Goal: Information Seeking & Learning: Learn about a topic

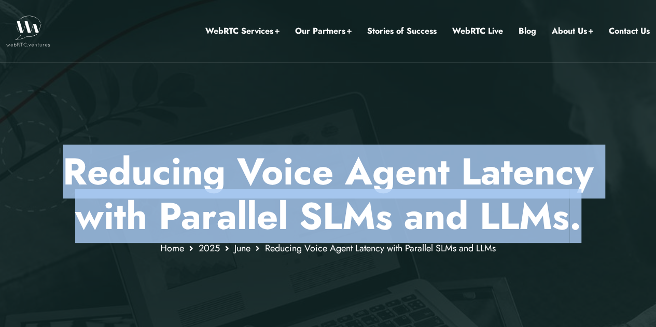
drag, startPoint x: 230, startPoint y: 177, endPoint x: 626, endPoint y: 223, distance: 398.7
click at [626, 223] on p "Reducing Voice Agent Latency with Parallel SLMs and LLMs ." at bounding box center [327, 194] width 607 height 90
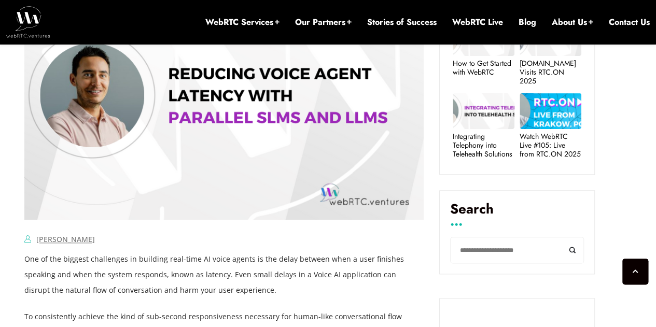
scroll to position [580, 0]
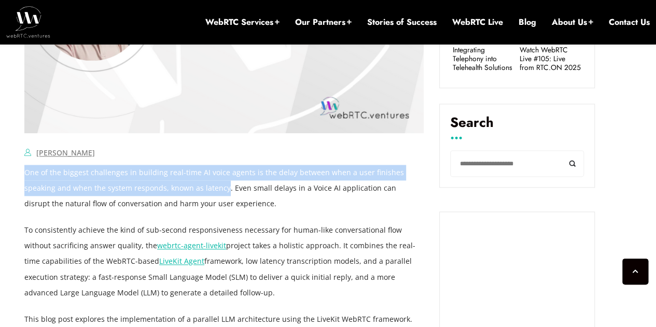
drag, startPoint x: 190, startPoint y: 186, endPoint x: 26, endPoint y: 173, distance: 164.3
click at [26, 173] on p "One of the biggest challenges in building real-time AI voice agents is the dela…" at bounding box center [223, 188] width 399 height 47
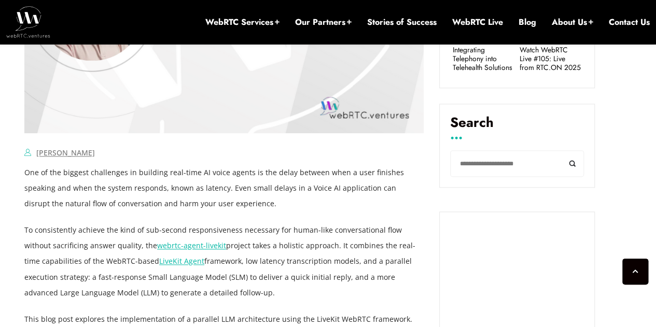
click at [206, 191] on p "One of the biggest challenges in building real-time AI voice agents is the dela…" at bounding box center [223, 188] width 399 height 47
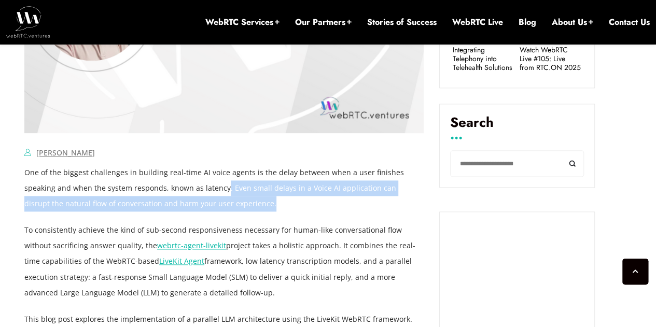
drag, startPoint x: 210, startPoint y: 200, endPoint x: 227, endPoint y: 206, distance: 17.7
click at [227, 206] on p "One of the biggest challenges in building real-time AI voice agents is the dela…" at bounding box center [223, 188] width 399 height 47
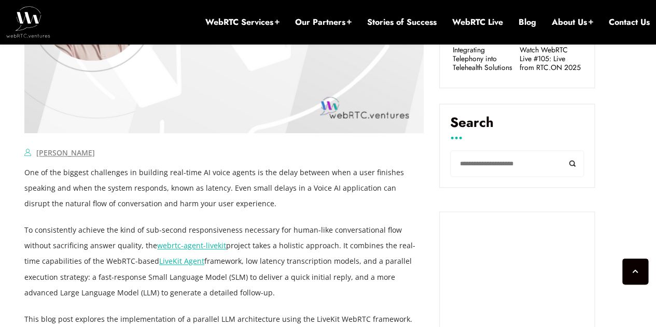
click at [218, 207] on p "One of the biggest challenges in building real-time AI voice agents is the dela…" at bounding box center [223, 188] width 399 height 47
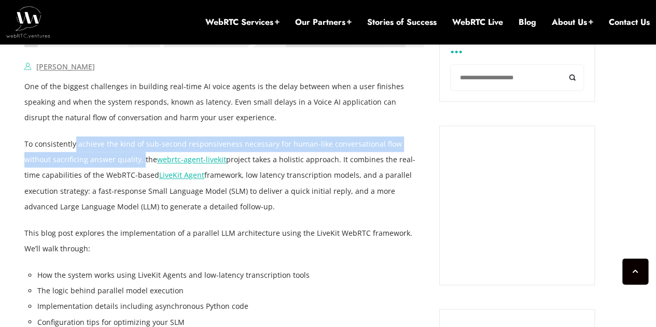
drag, startPoint x: 80, startPoint y: 147, endPoint x: 113, endPoint y: 157, distance: 35.2
click at [113, 157] on p "To consistently achieve the kind of sub-second responsiveness necessary for hum…" at bounding box center [223, 175] width 399 height 78
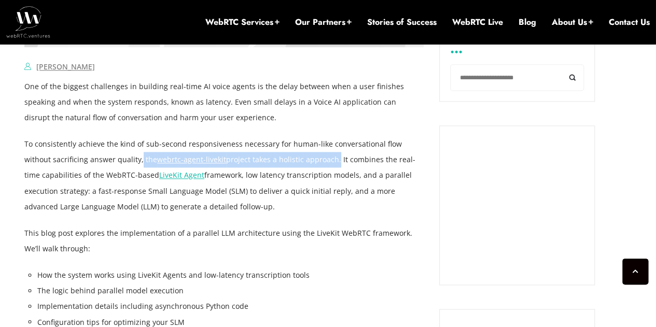
drag, startPoint x: 111, startPoint y: 158, endPoint x: 303, endPoint y: 159, distance: 192.3
click at [303, 159] on p "To consistently achieve the kind of sub-second responsiveness necessary for hum…" at bounding box center [223, 175] width 399 height 78
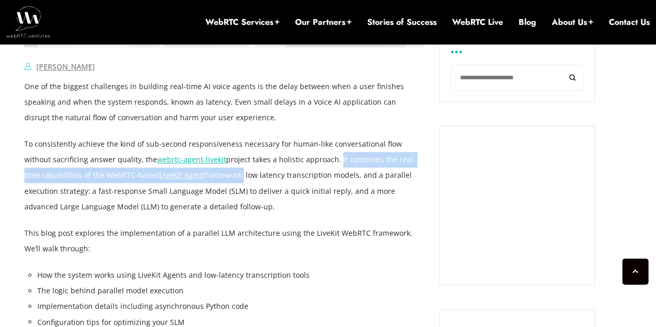
drag, startPoint x: 306, startPoint y: 159, endPoint x: 224, endPoint y: 173, distance: 82.6
click at [224, 173] on p "To consistently achieve the kind of sub-second responsiveness necessary for hum…" at bounding box center [223, 175] width 399 height 78
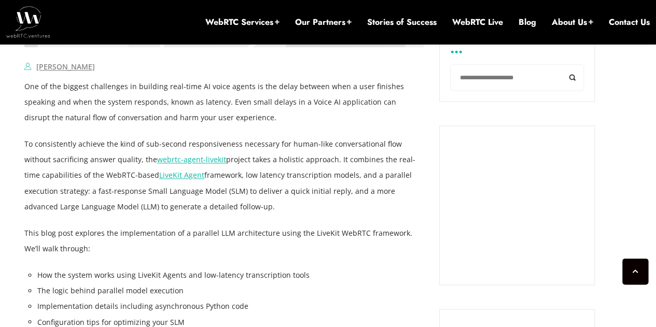
click at [224, 173] on p "To consistently achieve the kind of sub-second responsiveness necessary for hum…" at bounding box center [223, 175] width 399 height 78
drag, startPoint x: 224, startPoint y: 173, endPoint x: 322, endPoint y: 174, distance: 97.4
click at [322, 174] on p "To consistently achieve the kind of sub-second responsiveness necessary for hum…" at bounding box center [223, 175] width 399 height 78
drag, startPoint x: 339, startPoint y: 178, endPoint x: 344, endPoint y: 203, distance: 24.8
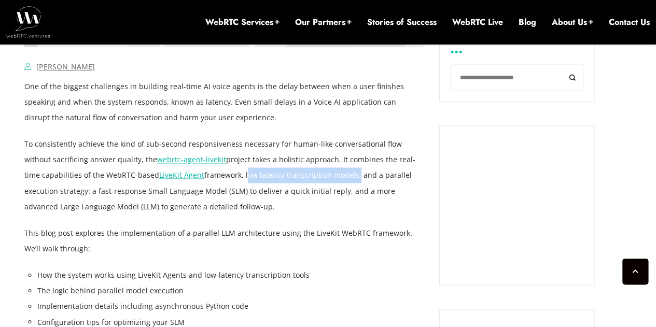
click at [344, 203] on p "To consistently achieve the kind of sub-second responsiveness necessary for hum…" at bounding box center [223, 175] width 399 height 78
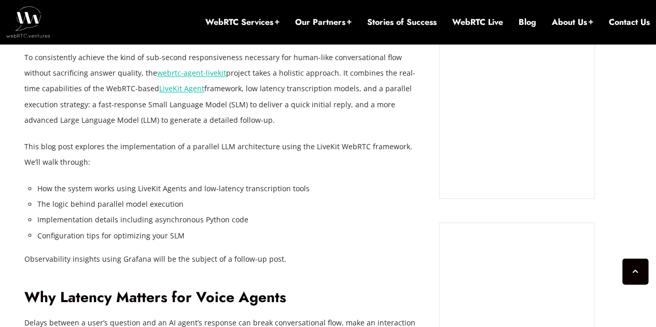
click at [338, 203] on li "The logic behind parallel model execution" at bounding box center [230, 204] width 386 height 16
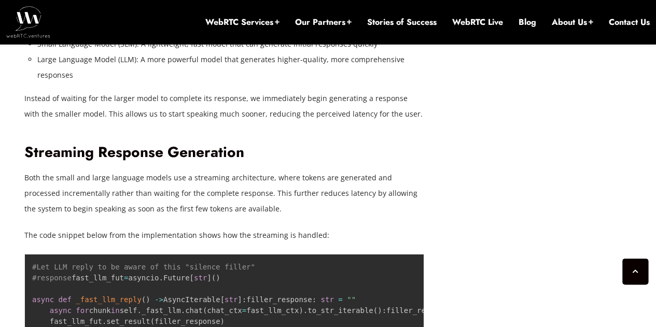
scroll to position [1789, 0]
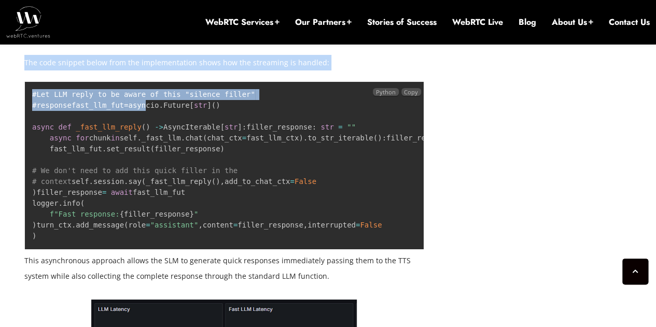
drag, startPoint x: 13, startPoint y: 93, endPoint x: 105, endPoint y: 112, distance: 93.7
click at [110, 103] on pre "#Let LLM reply to be aware of this "silence filler" #response fast_llm_fut = as…" at bounding box center [223, 165] width 399 height 168
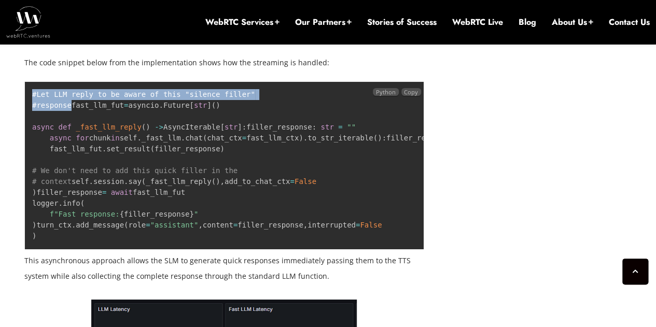
drag, startPoint x: 101, startPoint y: 103, endPoint x: 31, endPoint y: 99, distance: 69.6
click at [31, 99] on pre "#Let LLM reply to be aware of this "silence filler" #response fast_llm_fut = as…" at bounding box center [223, 165] width 399 height 168
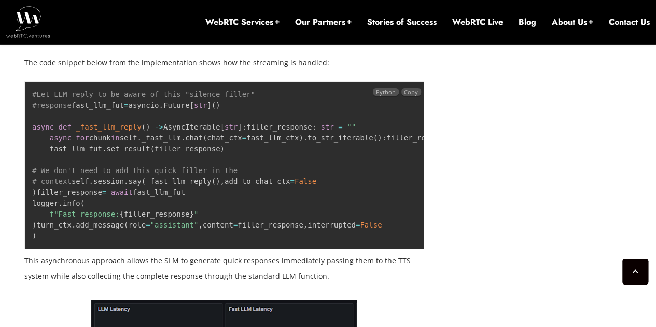
click at [45, 97] on span "#Let LLM reply to be aware of this "silence filler"" at bounding box center [143, 94] width 223 height 8
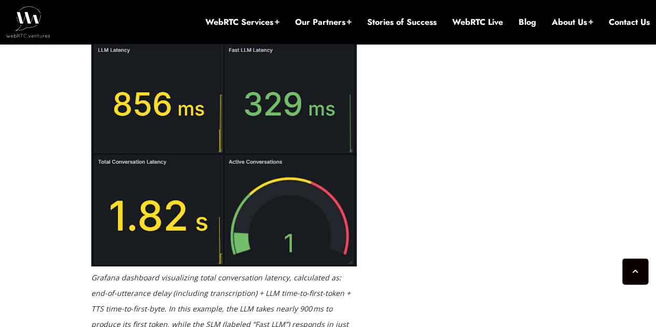
scroll to position [2135, 0]
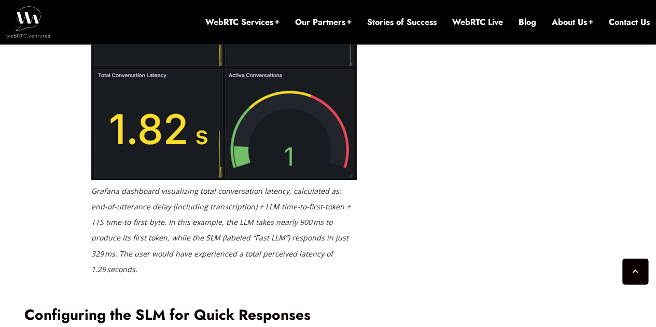
drag, startPoint x: 25, startPoint y: 76, endPoint x: 333, endPoint y: 100, distance: 309.3
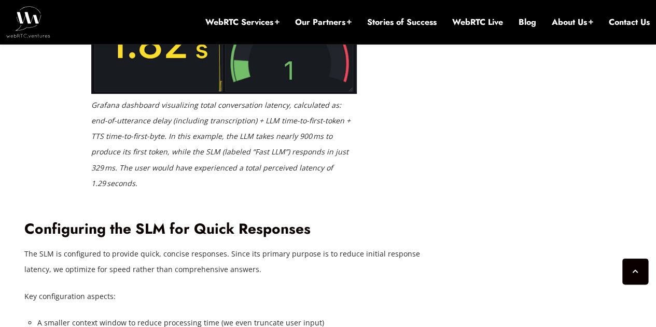
click at [419, 110] on div "Grafana dashboard visualizing total conversation latency, calculated as: end-of…" at bounding box center [223, 33] width 399 height 331
click at [421, 109] on div "Grafana dashboard visualizing total conversation latency, calculated as: end-of…" at bounding box center [223, 33] width 399 height 331
click at [426, 103] on div "[DATE] [PERSON_NAME] Comments Off on Reducing Voice Agent Latency with Parallel…" at bounding box center [231, 330] width 415 height 4175
click at [435, 96] on div "[DATE] [PERSON_NAME] Comments Off on Reducing Voice Agent Latency with Parallel…" at bounding box center [231, 330] width 415 height 4175
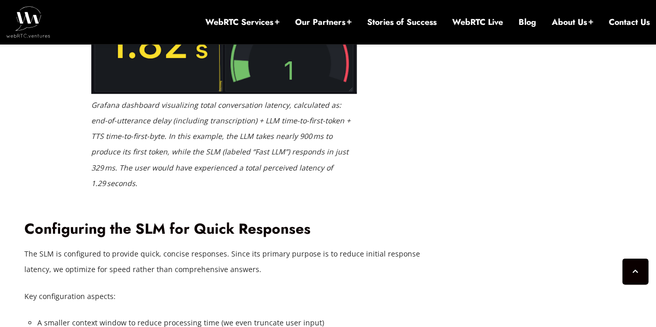
click at [444, 93] on div "[DATE] [PERSON_NAME] Comments Off on Reducing Voice Agent Latency with Parallel…" at bounding box center [327, 330] width 619 height 4175
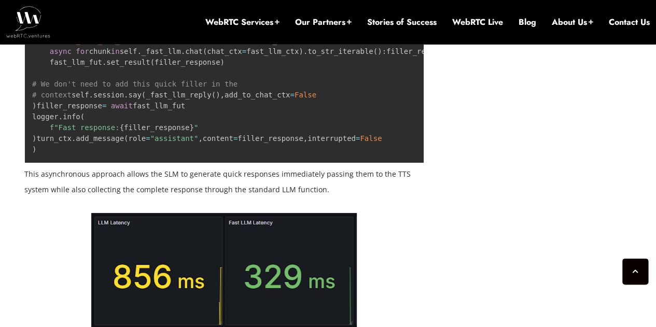
scroll to position [1789, 0]
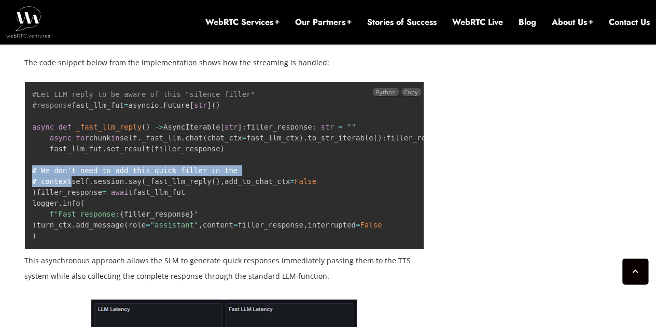
drag, startPoint x: 78, startPoint y: 237, endPoint x: 89, endPoint y: 246, distance: 13.7
click at [89, 246] on pre "#Let LLM reply to be aware of this "silence filler" #response fast_llm_fut = as…" at bounding box center [223, 165] width 399 height 168
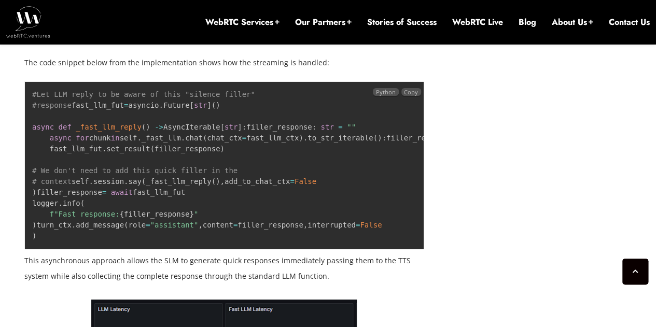
click at [89, 243] on pre "#Let LLM reply to be aware of this "silence filler" #response fast_llm_fut = as…" at bounding box center [223, 165] width 399 height 168
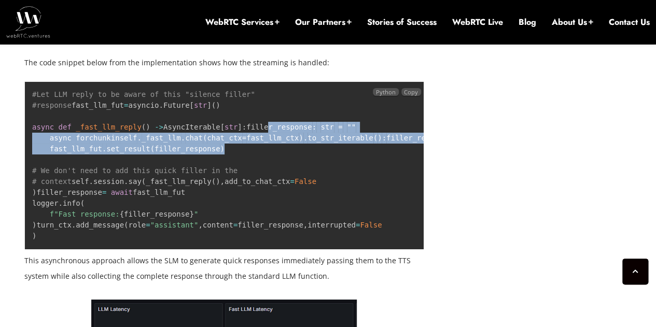
drag, startPoint x: 222, startPoint y: 214, endPoint x: 50, endPoint y: 149, distance: 184.0
click at [50, 149] on pre "#Let LLM reply to be aware of this "silence filler" #response fast_llm_fut = as…" at bounding box center [223, 165] width 399 height 168
click at [50, 149] on code "#Let LLM reply to be aware of this "silence filler" #response fast_llm_fut = as…" at bounding box center [279, 165] width 494 height 150
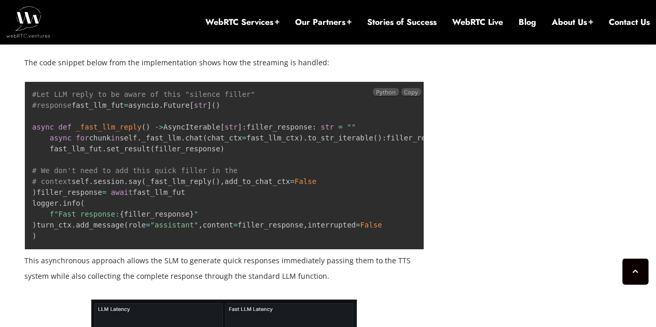
click at [125, 160] on code "#Let LLM reply to be aware of this "silence filler" #response fast_llm_fut = as…" at bounding box center [279, 165] width 494 height 150
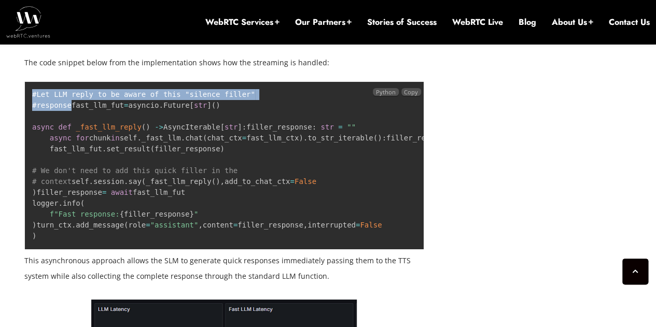
drag, startPoint x: 26, startPoint y: 88, endPoint x: 80, endPoint y: 100, distance: 55.3
click at [80, 100] on pre "#Let LLM reply to be aware of this "silence filler" #response fast_llm_fut = as…" at bounding box center [223, 165] width 399 height 168
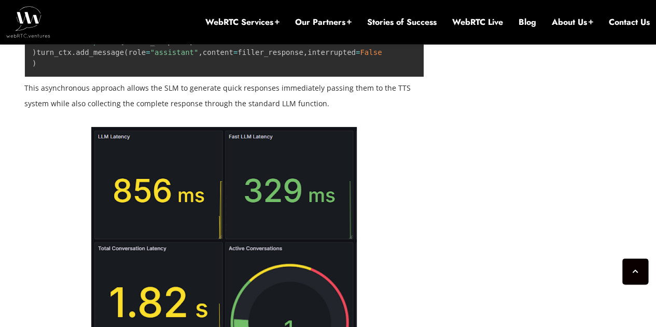
scroll to position [2049, 0]
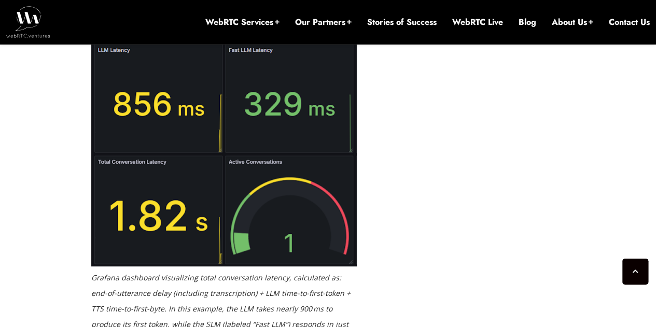
drag, startPoint x: 29, startPoint y: 162, endPoint x: 357, endPoint y: 182, distance: 328.6
click at [357, 25] on p "This asynchronous approach allows the SLM to generate quick responses immediate…" at bounding box center [223, 9] width 399 height 31
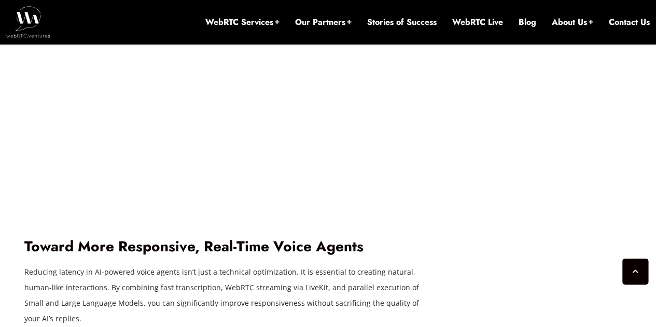
scroll to position [3603, 0]
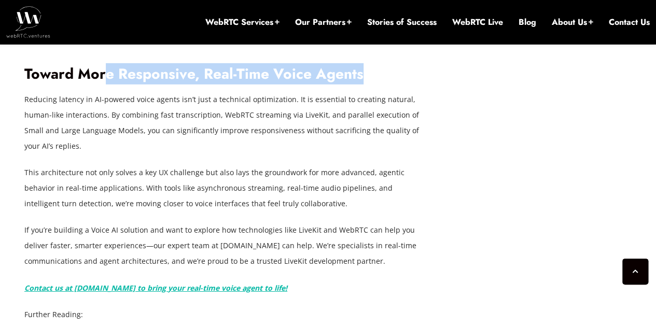
drag, startPoint x: 103, startPoint y: 222, endPoint x: 385, endPoint y: 223, distance: 281.9
click at [385, 83] on h2 "Toward More Responsive, Real-Time Voice Agents" at bounding box center [223, 74] width 399 height 18
drag, startPoint x: 385, startPoint y: 223, endPoint x: 0, endPoint y: 225, distance: 384.5
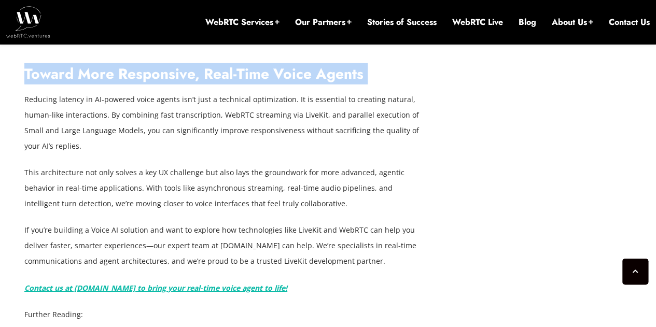
click at [113, 83] on h2 "Toward More Responsive, Real-Time Voice Agents" at bounding box center [223, 74] width 399 height 18
click at [29, 83] on h2 "Toward More Responsive, Real-Time Voice Agents" at bounding box center [223, 74] width 399 height 18
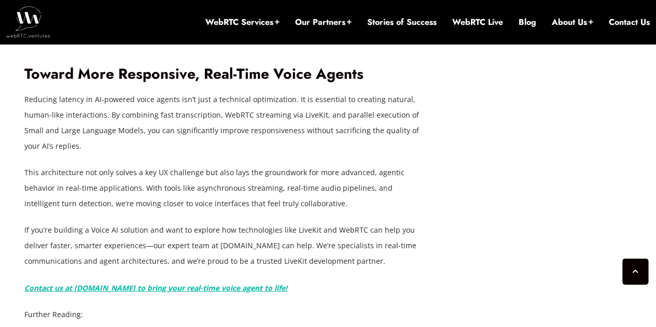
drag, startPoint x: 113, startPoint y: 221, endPoint x: 480, endPoint y: 221, distance: 366.9
click at [46, 83] on h2 "Toward More Responsive, Real-Time Voice Agents" at bounding box center [223, 74] width 399 height 18
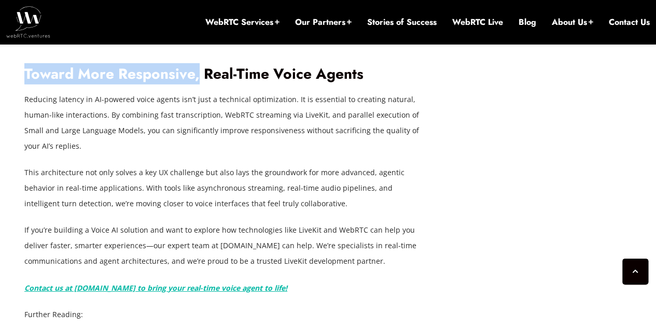
drag, startPoint x: 8, startPoint y: 223, endPoint x: 200, endPoint y: 219, distance: 191.3
click at [200, 83] on h2 "Toward More Responsive, Real-Time Voice Agents" at bounding box center [223, 74] width 399 height 18
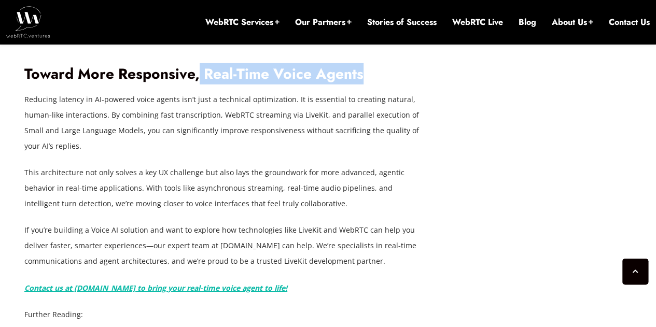
drag, startPoint x: 216, startPoint y: 223, endPoint x: 406, endPoint y: 222, distance: 190.2
click at [406, 83] on h2 "Toward More Responsive, Real-Time Voice Agents" at bounding box center [223, 74] width 399 height 18
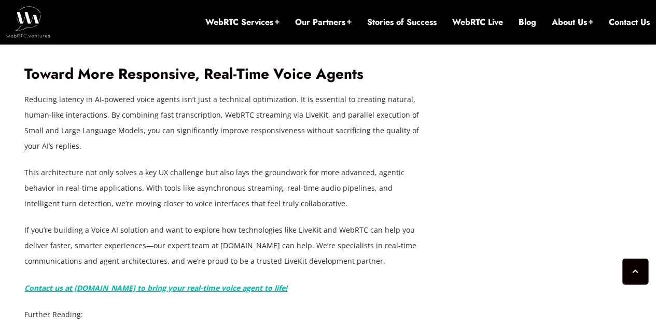
scroll to position [3690, 0]
